Goal: Task Accomplishment & Management: Manage account settings

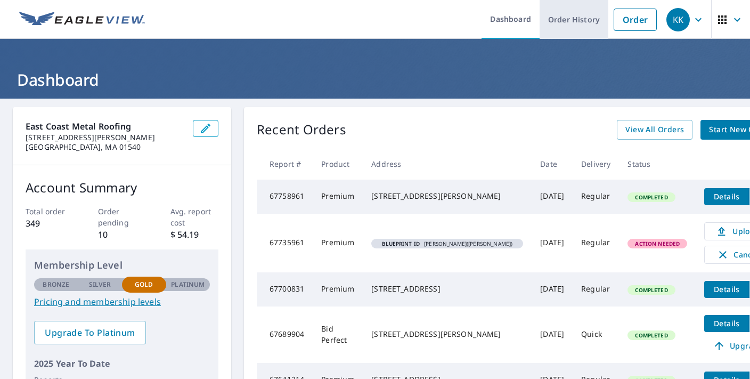
click at [581, 21] on link "Order History" at bounding box center [574, 19] width 69 height 39
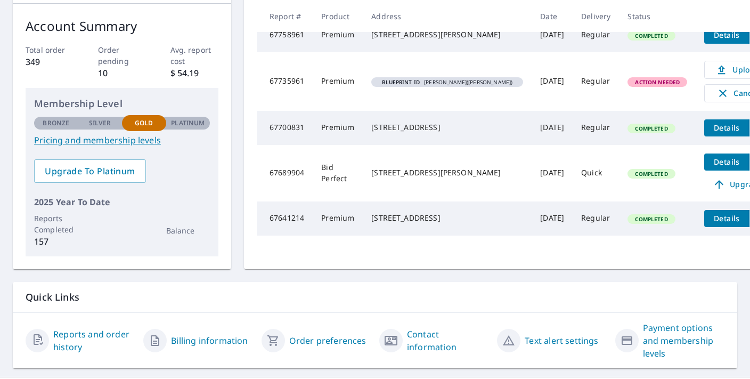
scroll to position [164, 0]
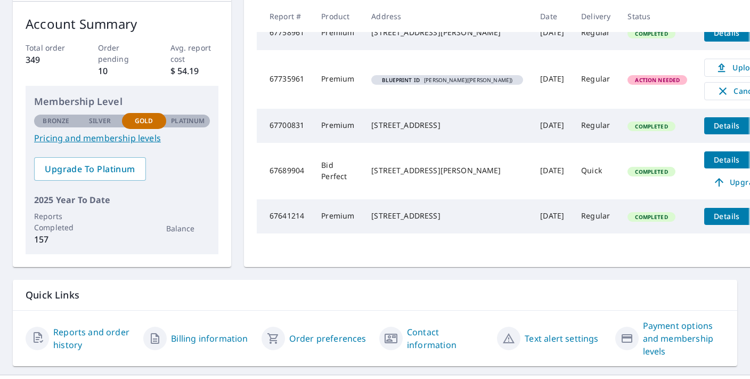
click at [750, 223] on icon "filesDropdownBtn-67641214" at bounding box center [760, 216] width 13 height 13
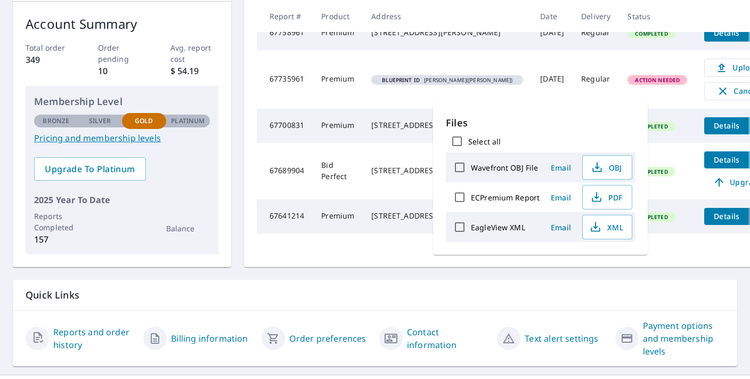
click at [563, 195] on span "Email" at bounding box center [561, 197] width 26 height 10
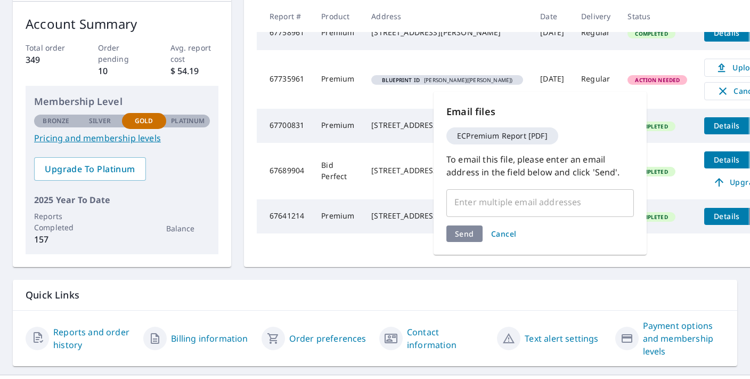
click at [532, 205] on input "text" at bounding box center [532, 202] width 162 height 20
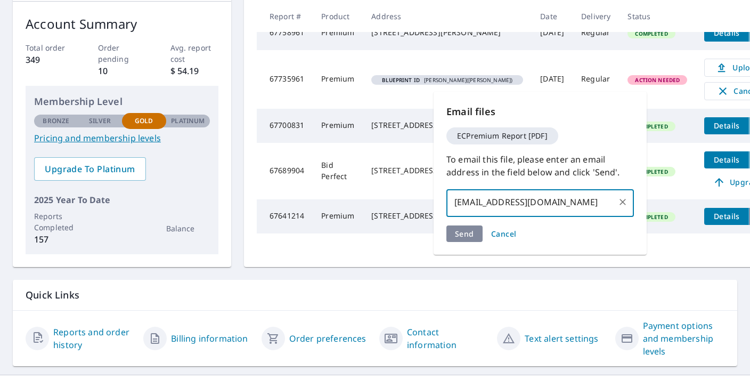
type input "ccusack@ecmr.com"
click at [546, 239] on div "Send Cancel" at bounding box center [541, 233] width 188 height 17
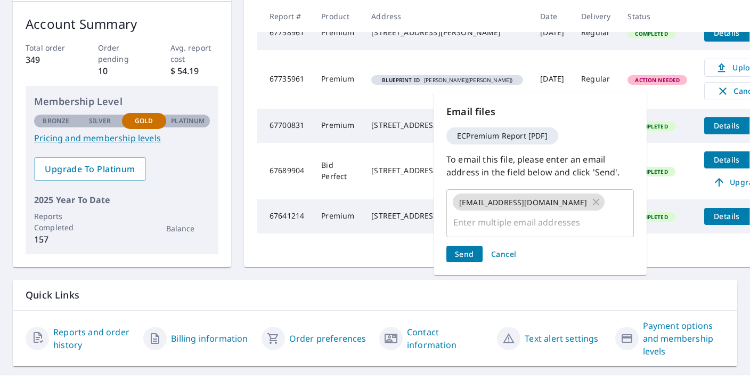
click at [463, 249] on span "Send" at bounding box center [464, 254] width 19 height 10
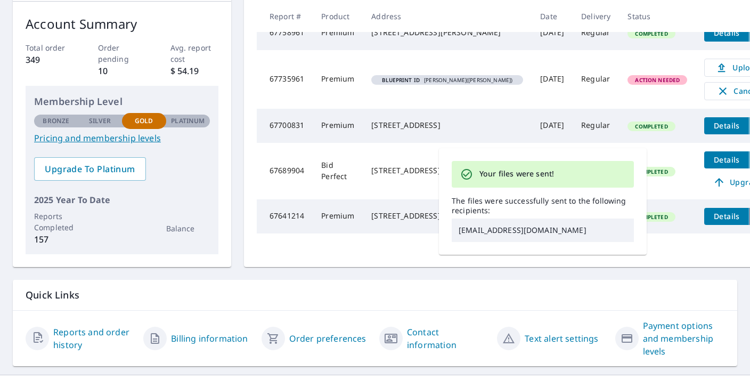
click at [396, 267] on div "Recent Orders View All Orders Start New Order Report # Product Address Date Del…" at bounding box center [518, 105] width 548 height 323
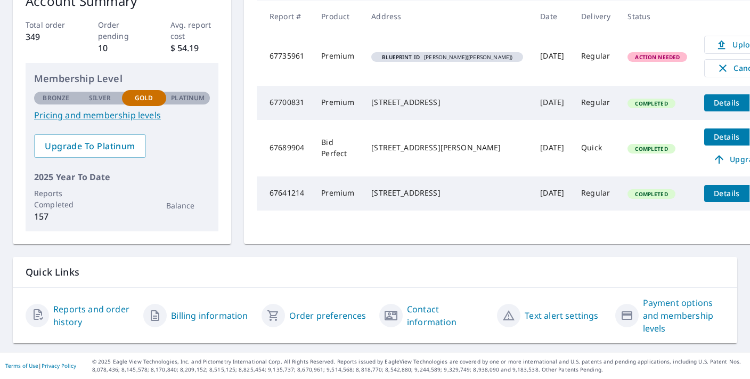
scroll to position [0, 0]
